Goal: Find contact information: Find contact information

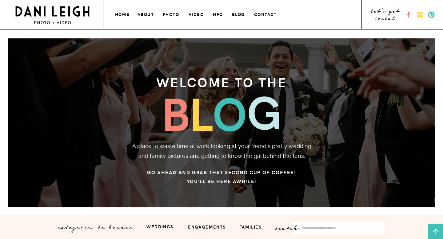
click at [173, 13] on h3 "photo" at bounding box center [171, 13] width 17 height 6
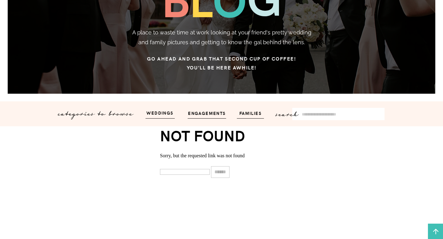
scroll to position [132, 0]
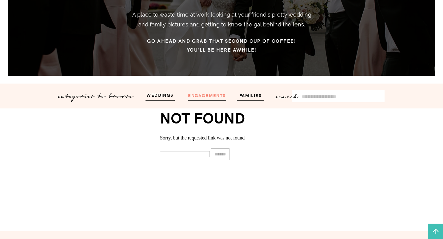
click at [212, 97] on h3 "engagements" at bounding box center [207, 95] width 42 height 7
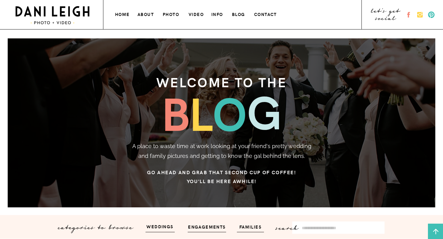
click at [260, 11] on h3 "contact" at bounding box center [266, 13] width 24 height 6
click at [265, 14] on h3 "contact" at bounding box center [266, 13] width 24 height 6
click at [148, 17] on h3 "about" at bounding box center [146, 13] width 17 height 6
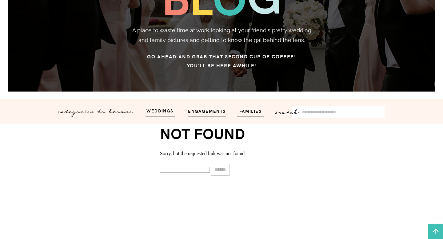
scroll to position [122, 0]
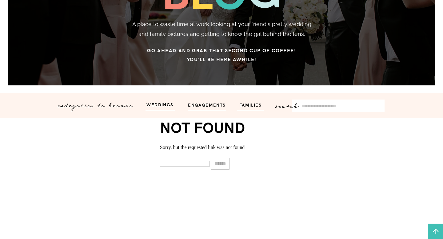
click at [207, 101] on div "let's get social contact blog info photo about home VIDEO wedding & engagement …" at bounding box center [221, 154] width 443 height 553
click at [207, 103] on h3 "engagements" at bounding box center [207, 104] width 42 height 7
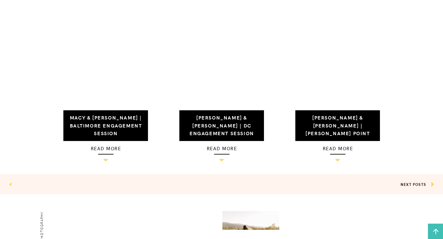
scroll to position [624, 0]
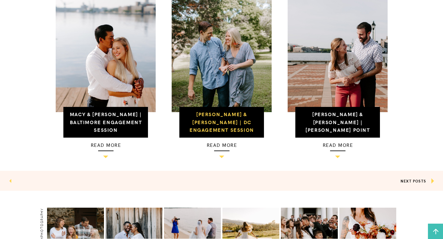
click at [217, 118] on h3 "Tim & Michelle | DC Engagement Session" at bounding box center [221, 123] width 77 height 24
click at [217, 124] on link "[PERSON_NAME] & [PERSON_NAME] | DC Engagement Session" at bounding box center [222, 122] width 65 height 22
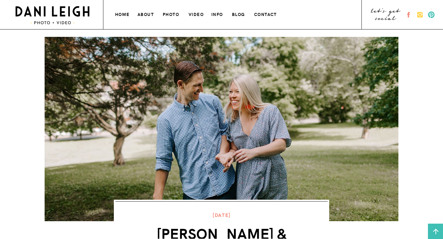
click at [264, 14] on h3 "contact" at bounding box center [266, 13] width 24 height 6
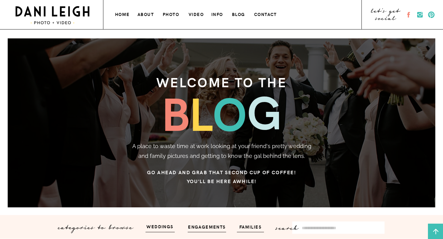
click at [423, 13] on icon at bounding box center [419, 14] width 7 height 7
